Goal: Check status: Check status

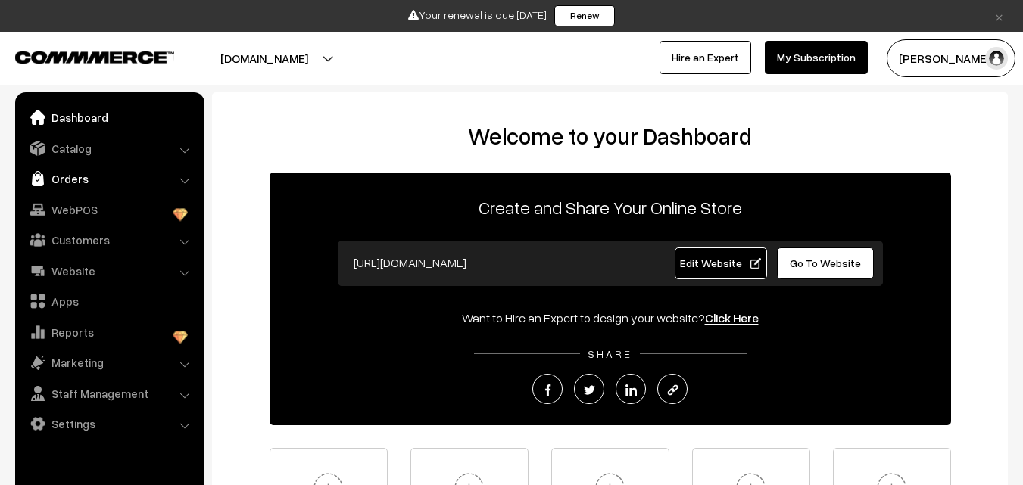
click at [59, 176] on link "Orders" at bounding box center [109, 178] width 180 height 27
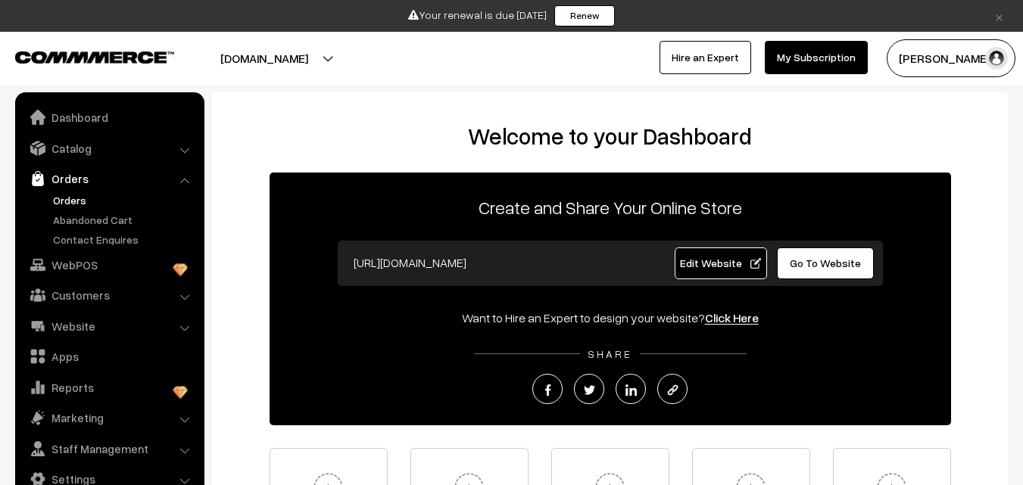
click at [101, 201] on link "Orders" at bounding box center [124, 200] width 150 height 16
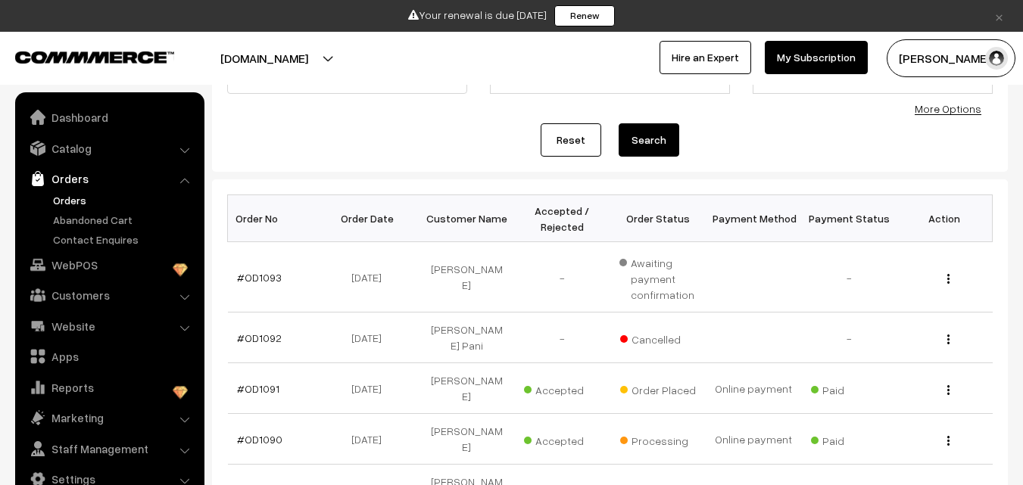
scroll to position [303, 0]
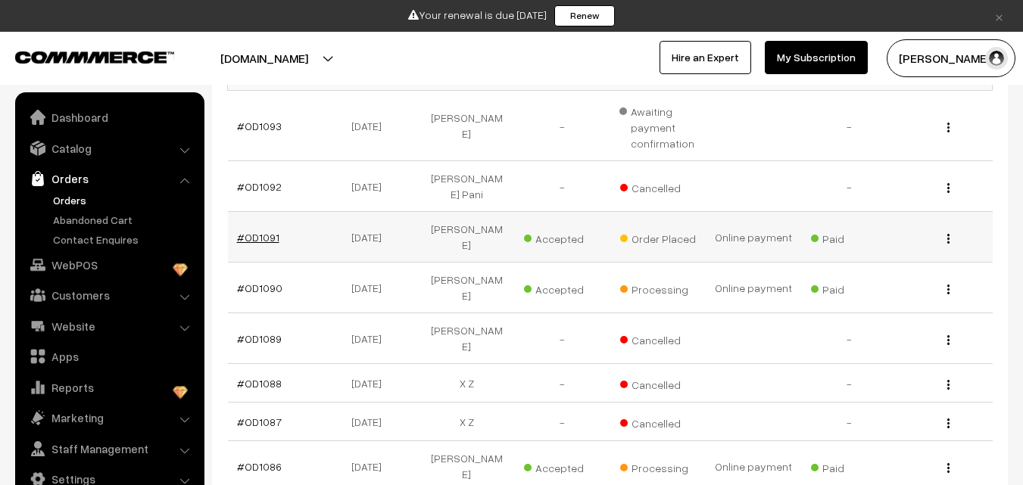
click at [254, 231] on link "#OD1091" at bounding box center [258, 237] width 42 height 13
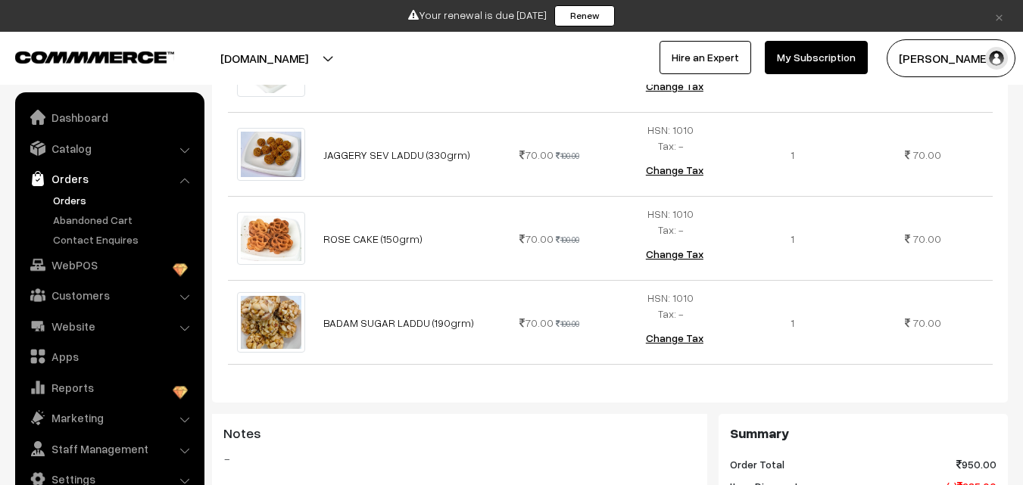
scroll to position [1211, 0]
